Goal: Task Accomplishment & Management: Manage account settings

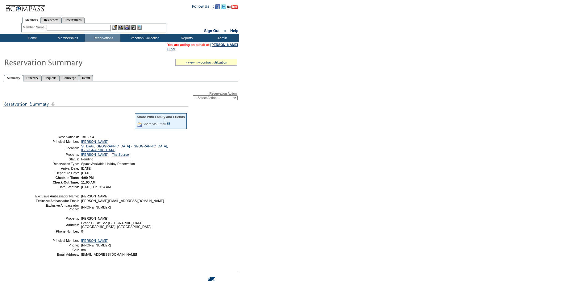
click at [233, 99] on select "-- Select Action -- Modify Reservation Dates Modify Reservation Cost Modify Occ…" at bounding box center [215, 97] width 45 height 5
select select "ConfirmRes"
click at [193, 97] on select "-- Select Action -- Modify Reservation Dates Modify Reservation Cost Modify Occ…" at bounding box center [215, 97] width 45 height 5
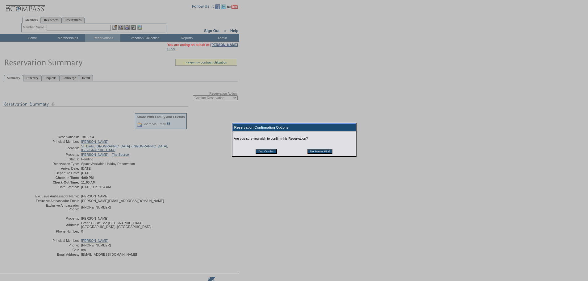
click at [258, 153] on input "Yes, Confirm" at bounding box center [266, 151] width 21 height 5
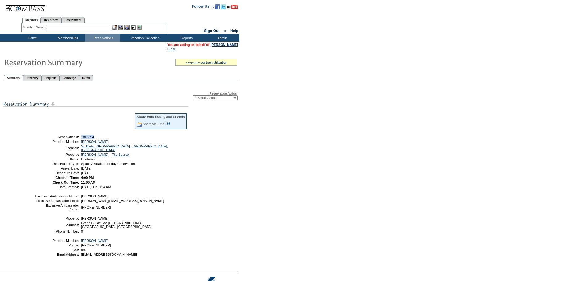
drag, startPoint x: 98, startPoint y: 140, endPoint x: 82, endPoint y: 140, distance: 16.4
click at [82, 139] on td "1818894" at bounding box center [133, 137] width 107 height 4
copy span "1818894"
click at [223, 44] on link "[PERSON_NAME]" at bounding box center [224, 45] width 27 height 4
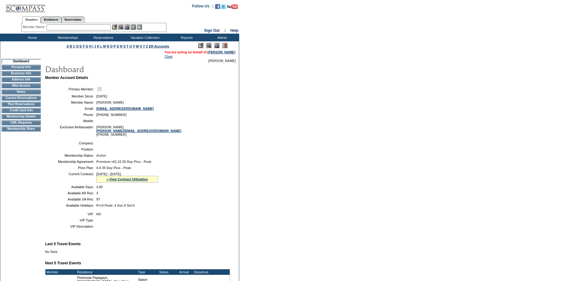
scroll to position [103, 0]
